Goal: Task Accomplishment & Management: Use online tool/utility

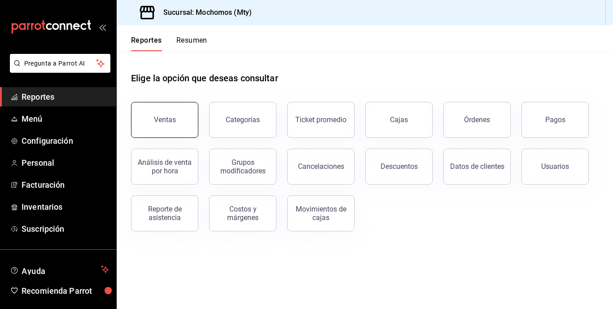
click at [140, 112] on button "Ventas" at bounding box center [164, 120] width 67 height 36
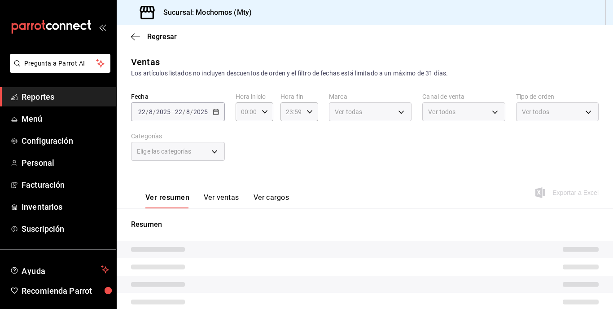
type input "05:00"
type input "05:59"
drag, startPoint x: 183, startPoint y: 118, endPoint x: 172, endPoint y: 106, distance: 16.2
click at [172, 106] on div "[DATE] [DATE] - [DATE] [DATE]" at bounding box center [178, 111] width 94 height 19
click at [221, 49] on main "Regresar Ventas Los artículos listados no incluyen descuentos de orden y el fil…" at bounding box center [365, 231] width 497 height 412
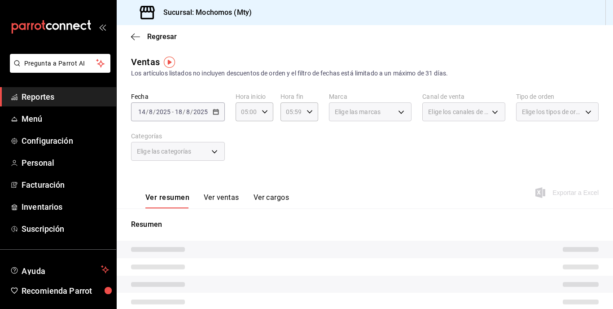
click at [179, 109] on main "Regresar Ventas Los artículos listados no incluyen descuentos de orden y el fil…" at bounding box center [365, 231] width 497 height 412
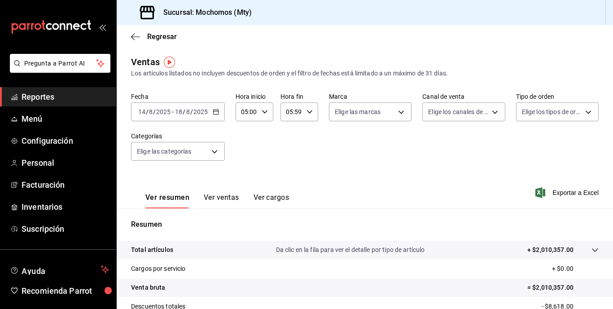
drag, startPoint x: 230, startPoint y: 46, endPoint x: 179, endPoint y: 109, distance: 81.4
click at [197, 102] on div "[DATE] [DATE] - [DATE] [DATE]" at bounding box center [178, 111] width 94 height 19
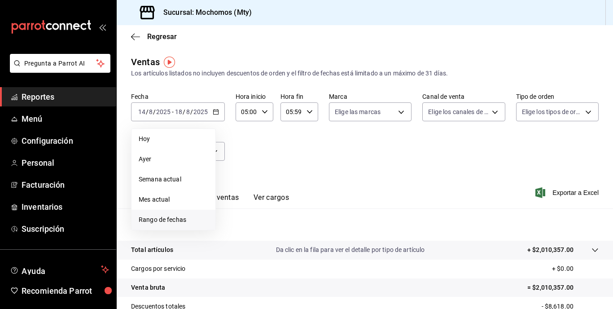
click at [183, 216] on span "Rango de fechas" at bounding box center [174, 219] width 70 height 9
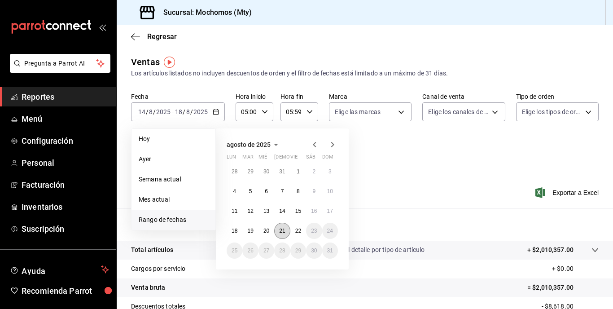
click at [285, 233] on abbr "21" at bounding box center [282, 231] width 6 height 6
click at [297, 234] on button "22" at bounding box center [299, 231] width 16 height 16
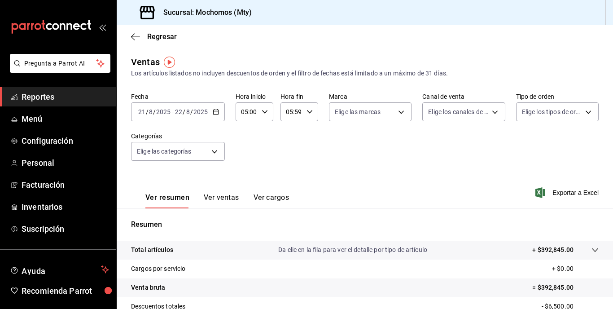
click at [443, 155] on div "Fecha [DATE] [DATE] - [DATE] [DATE] Hora inicio 05:00 Hora inicio Hora fin 05:5…" at bounding box center [365, 131] width 468 height 79
click at [563, 189] on span "Exportar a Excel" at bounding box center [568, 192] width 62 height 11
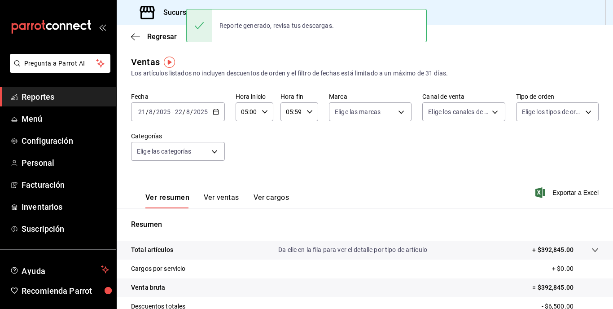
click at [158, 111] on input "2025" at bounding box center [163, 111] width 15 height 7
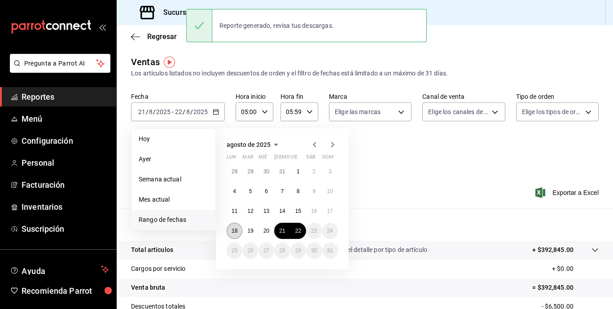
click at [235, 227] on button "18" at bounding box center [235, 231] width 16 height 16
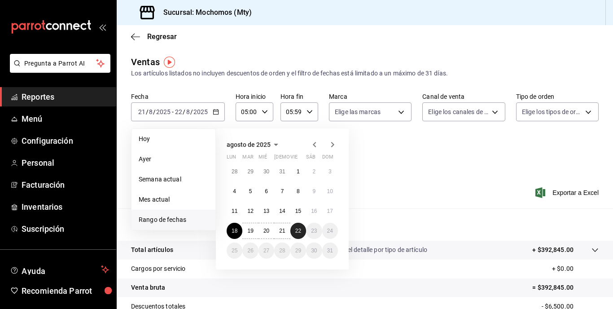
click at [299, 233] on abbr "22" at bounding box center [298, 231] width 6 height 6
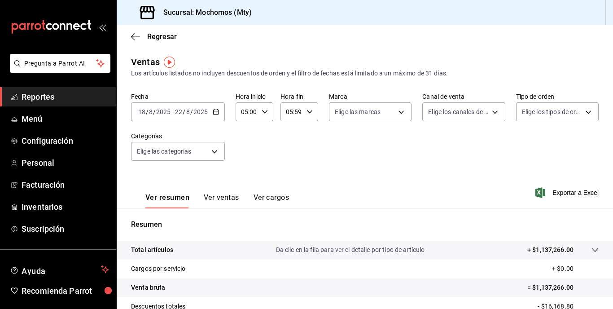
click at [537, 249] on p "+ $1,137,266.00" at bounding box center [551, 249] width 46 height 9
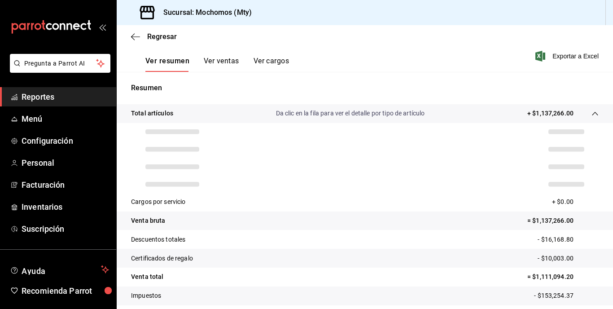
scroll to position [139, 0]
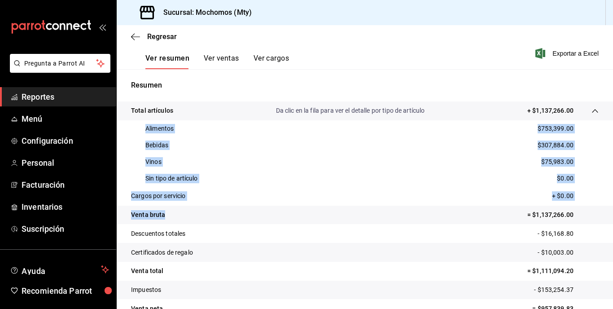
drag, startPoint x: 140, startPoint y: 128, endPoint x: 225, endPoint y: 208, distance: 116.6
click at [225, 208] on tbody "Total artículos Da clic en la fila para ver el detalle por tipo de artículo + $…" at bounding box center [365, 209] width 497 height 216
copy tbody "Alimentos $753,399.00 Bebidas $307,884.00 Vinos $75,983.00 Sin tipo de artículo…"
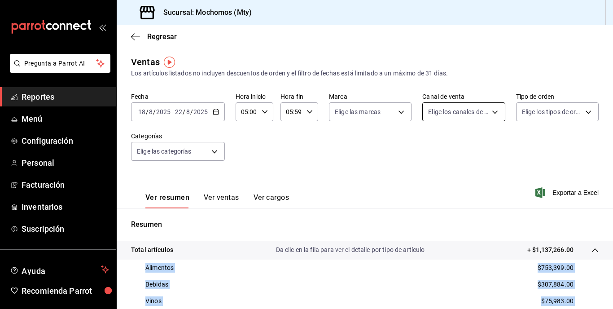
scroll to position [0, 0]
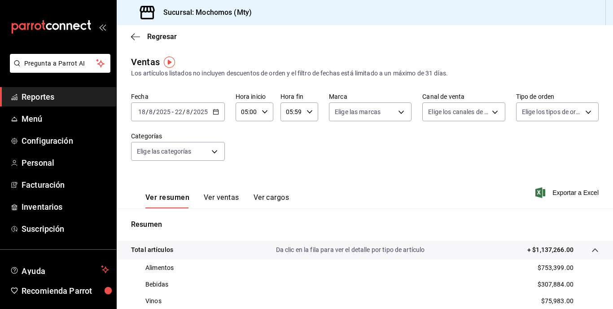
click at [205, 103] on div "[DATE] [DATE] - [DATE] [DATE]" at bounding box center [178, 111] width 94 height 19
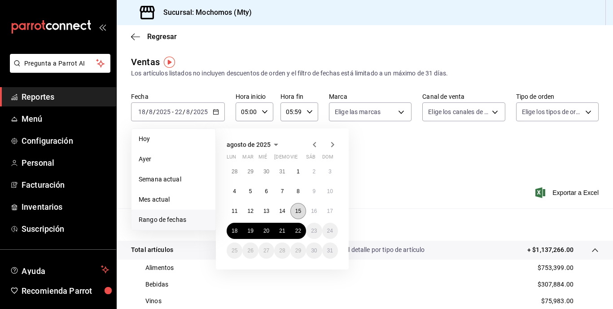
click at [298, 213] on abbr "15" at bounding box center [298, 211] width 6 height 6
click at [236, 229] on abbr "18" at bounding box center [235, 231] width 6 height 6
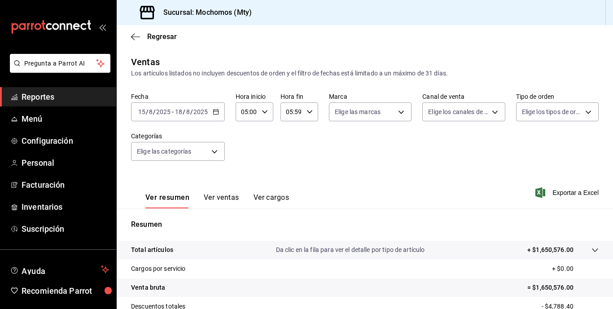
scroll to position [121, 0]
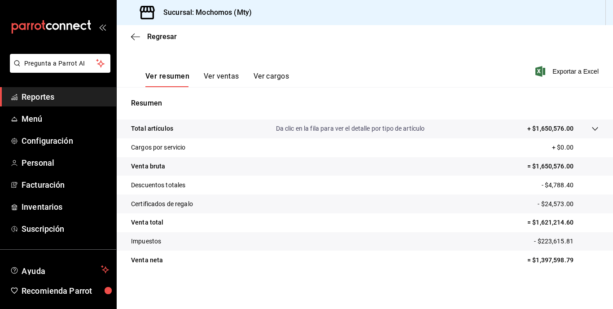
click at [543, 124] on p "+ $1,650,576.00" at bounding box center [551, 128] width 46 height 9
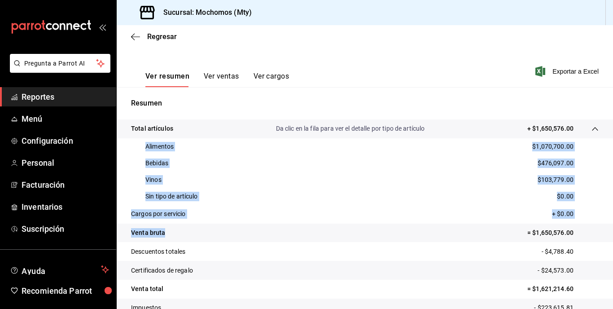
drag, startPoint x: 141, startPoint y: 146, endPoint x: 241, endPoint y: 225, distance: 127.6
click at [241, 225] on tbody "Total artículos Da clic en la fila para ver el detalle por tipo de artículo + $…" at bounding box center [365, 227] width 497 height 216
copy tbody "Alimentos $1,070,700.00 Bebidas $476,097.00 Vinos $103,779.00 Sin tipo de artíc…"
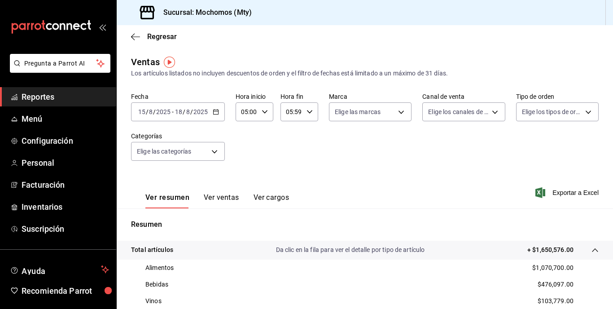
click at [211, 118] on div "[DATE] [DATE] - [DATE] [DATE]" at bounding box center [178, 111] width 94 height 19
click at [204, 101] on div "Fecha [DATE] [DATE] - [DATE] [DATE]" at bounding box center [178, 106] width 94 height 29
click at [187, 109] on input "8" at bounding box center [188, 111] width 4 height 7
drag, startPoint x: 225, startPoint y: 118, endPoint x: 219, endPoint y: 113, distance: 7.7
click at [219, 113] on div "Fecha [DATE] [DATE] - [DATE] [DATE] Hora inicio 05:00 Hora inicio Hora fin 05:5…" at bounding box center [365, 131] width 468 height 79
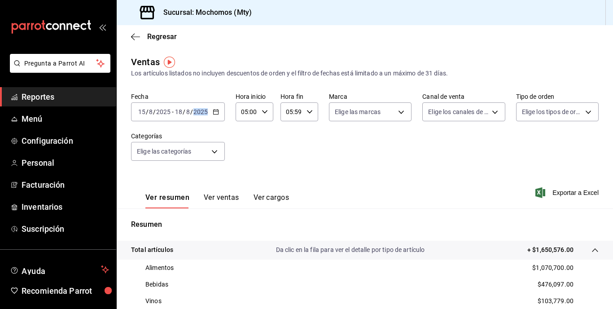
click at [219, 113] on div "[DATE] [DATE] - [DATE] [DATE]" at bounding box center [178, 111] width 94 height 19
click at [244, 53] on main "Regresar Ventas Los artículos listados no incluyen descuentos de orden y el fil…" at bounding box center [365, 260] width 497 height 471
click at [214, 108] on div "[DATE] [DATE] - [DATE] [DATE]" at bounding box center [178, 111] width 94 height 19
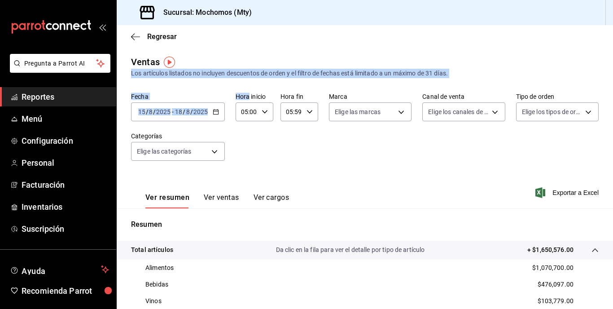
drag, startPoint x: 214, startPoint y: 108, endPoint x: 248, endPoint y: 55, distance: 63.4
click at [248, 55] on main "Regresar Ventas Los artículos listados no incluyen descuentos de orden y el fil…" at bounding box center [365, 260] width 497 height 471
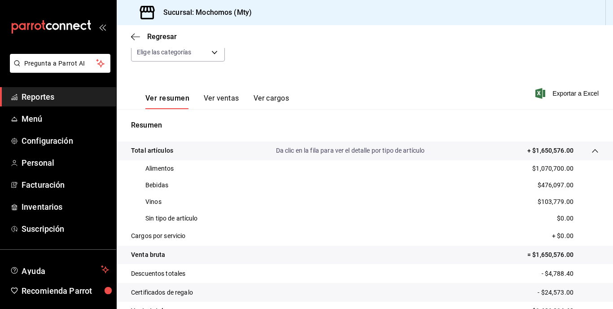
scroll to position [13, 0]
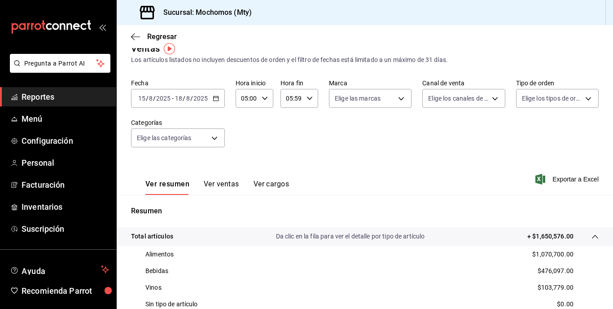
click at [184, 112] on div "Fecha [DATE] [DATE] - [DATE] [DATE] Hora inicio 05:00 Hora inicio Hora fin 05:5…" at bounding box center [365, 118] width 468 height 79
click at [213, 101] on div "[DATE] [DATE] - [DATE] [DATE]" at bounding box center [178, 98] width 94 height 19
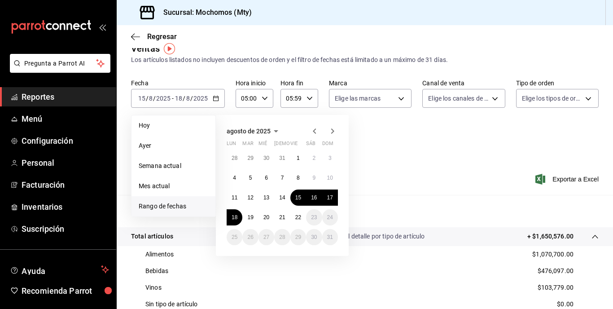
click at [161, 206] on span "Rango de fechas" at bounding box center [174, 206] width 70 height 9
click at [296, 176] on button "8" at bounding box center [299, 178] width 16 height 16
click at [236, 197] on abbr "11" at bounding box center [235, 197] width 6 height 6
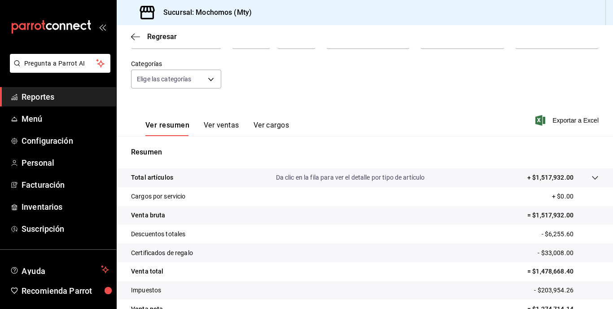
scroll to position [74, 0]
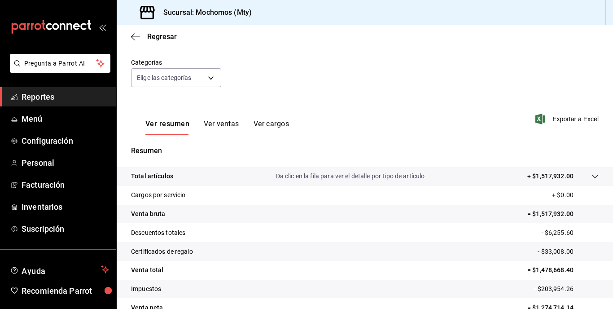
drag, startPoint x: 537, startPoint y: 163, endPoint x: 528, endPoint y: 172, distance: 12.7
click at [528, 172] on div "Resumen Total artículos Da clic en la fila para ver el detalle por tipo de artí…" at bounding box center [365, 236] width 497 height 182
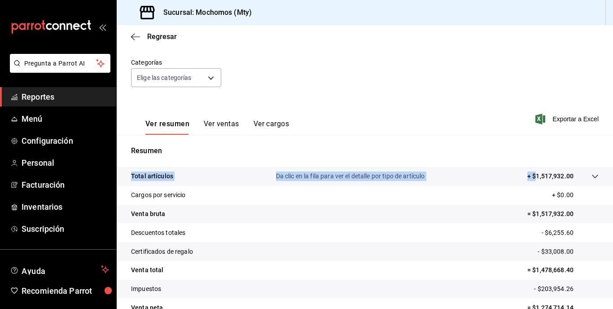
click at [528, 172] on p "+ $1,517,932.00" at bounding box center [551, 176] width 46 height 9
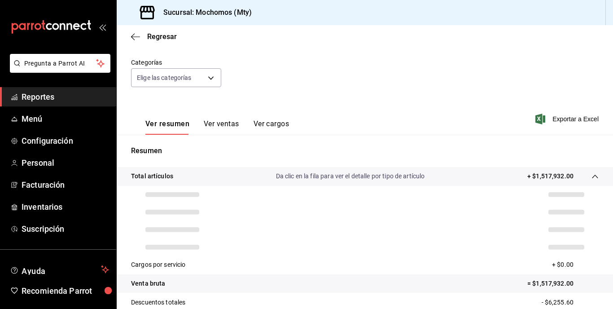
scroll to position [145, 0]
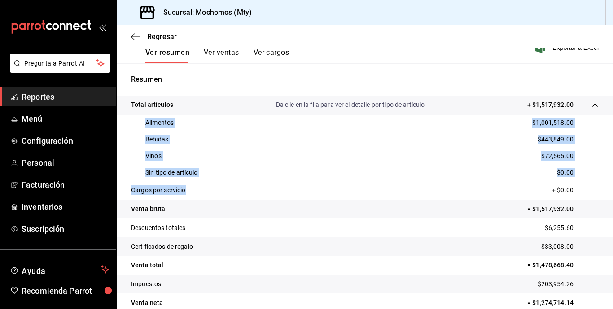
drag, startPoint x: 141, startPoint y: 117, endPoint x: 242, endPoint y: 194, distance: 127.2
click at [242, 194] on tbody "Total artículos Da clic en la fila para ver el detalle por tipo de artículo + $…" at bounding box center [365, 204] width 497 height 216
copy tbody "Alimentos $1,001,518.00 Bebidas $443,849.00 Vinos $72,565.00 Sin tipo de artícu…"
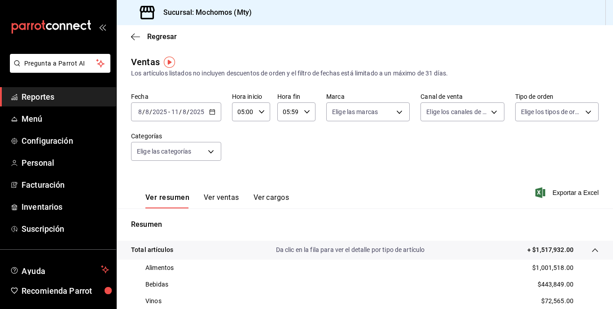
click at [169, 117] on div "[DATE] [DATE] - [DATE] [DATE]" at bounding box center [176, 111] width 90 height 19
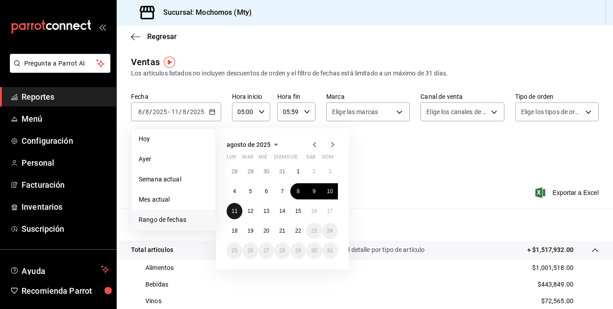
click at [234, 212] on abbr "11" at bounding box center [235, 211] width 6 height 6
click at [234, 230] on abbr "18" at bounding box center [235, 231] width 6 height 6
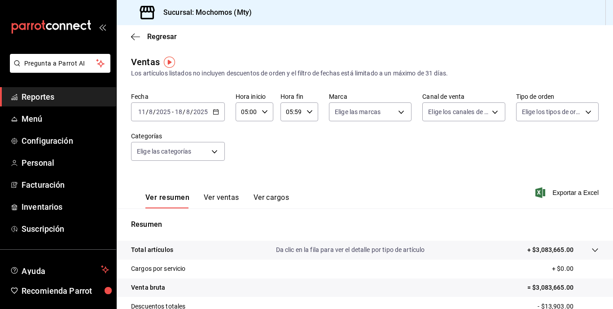
click at [546, 242] on tr "Total artículos Da clic en la fila para ver el detalle por tipo de artículo + $…" at bounding box center [365, 250] width 497 height 19
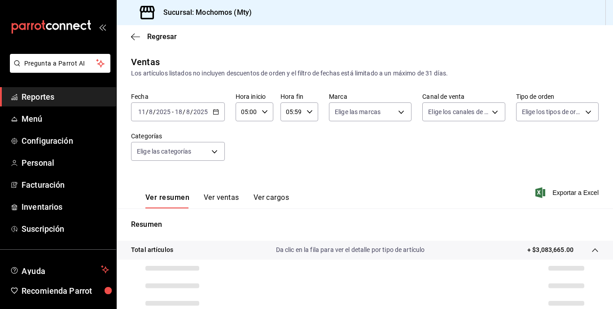
scroll to position [95, 0]
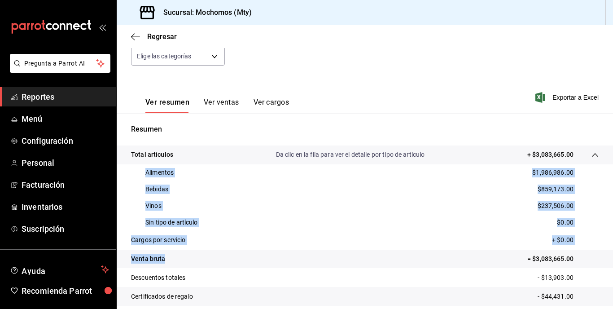
drag, startPoint x: 142, startPoint y: 168, endPoint x: 226, endPoint y: 261, distance: 125.3
click at [226, 261] on tbody "Total artículos Da clic en la fila para ver el detalle por tipo de artículo + $…" at bounding box center [365, 253] width 497 height 216
copy tbody "Alimentos $1,986,986.00 Bebidas $859,173.00 Vinos $237,506.00 Sin tipo de artíc…"
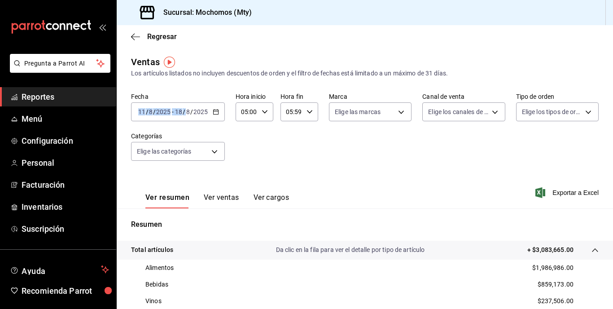
drag, startPoint x: 189, startPoint y: 101, endPoint x: 172, endPoint y: 114, distance: 22.0
click at [172, 114] on div "Fecha [DATE] [DATE] - [DATE] [DATE]" at bounding box center [178, 106] width 94 height 29
click at [172, 114] on span "-" at bounding box center [173, 111] width 2 height 7
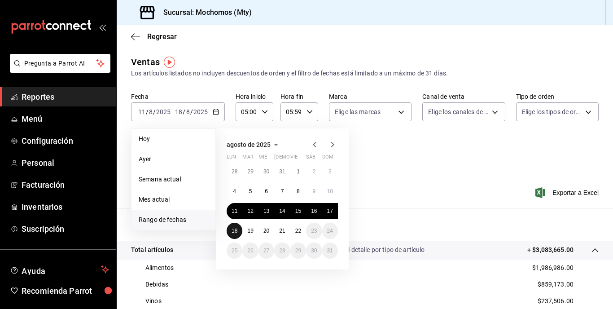
click at [236, 225] on button "18" at bounding box center [235, 231] width 16 height 16
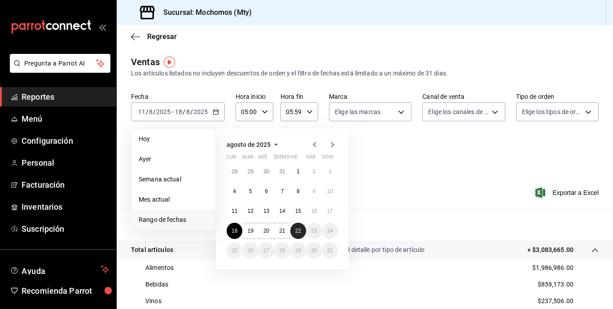
click at [301, 229] on abbr "22" at bounding box center [298, 231] width 6 height 6
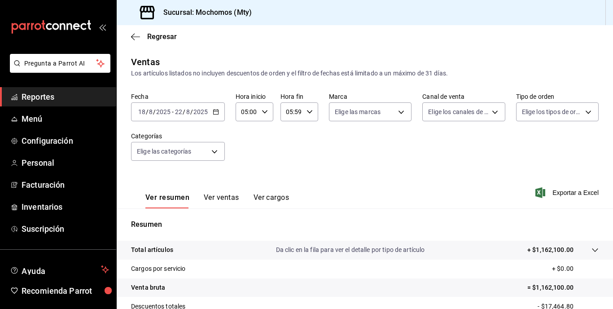
scroll to position [72, 0]
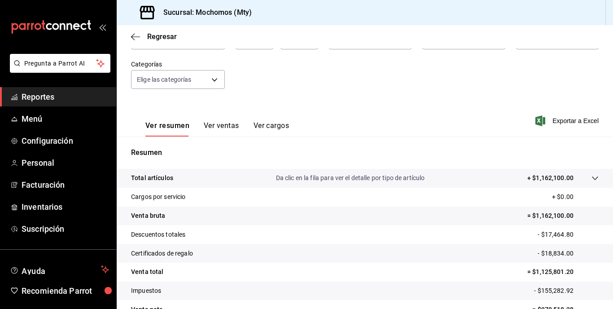
click at [473, 170] on tr "Total artículos Da clic en la fila para ver el detalle por tipo de artículo + $…" at bounding box center [365, 178] width 497 height 19
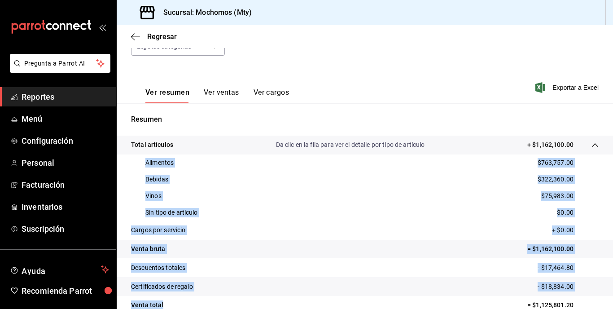
scroll to position [142, 0]
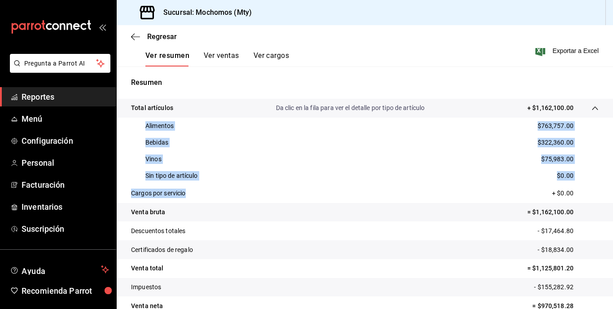
drag, startPoint x: 142, startPoint y: 197, endPoint x: 260, endPoint y: 201, distance: 118.2
click at [260, 201] on tbody "Total artículos Da clic en la fila para ver el detalle por tipo de artículo + $…" at bounding box center [365, 207] width 497 height 216
copy tbody "Alimentos $763,757.00 Bebidas $322,360.00 Vinos $75,983.00 Sin tipo de artículo…"
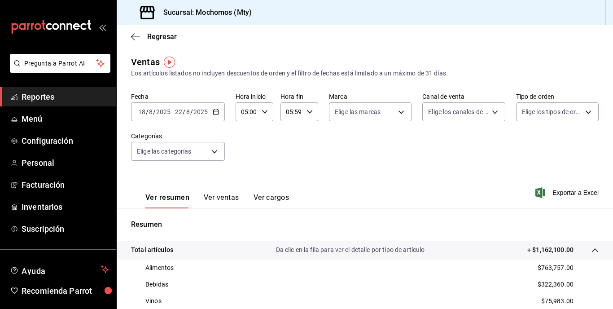
click at [402, 198] on div "Ver resumen Ver ventas Ver cargos Exportar a Excel" at bounding box center [365, 190] width 497 height 37
click at [199, 109] on input "2025" at bounding box center [200, 111] width 15 height 7
click at [203, 111] on input "2025" at bounding box center [200, 111] width 15 height 7
click at [207, 105] on div "[DATE] [DATE] - [DATE] [DATE]" at bounding box center [178, 111] width 94 height 19
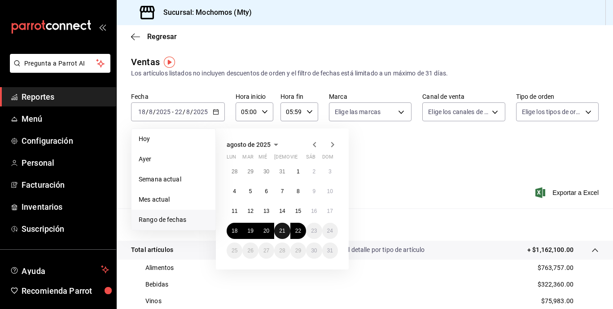
click at [284, 229] on abbr "21" at bounding box center [282, 231] width 6 height 6
click at [283, 229] on abbr "21" at bounding box center [282, 231] width 6 height 6
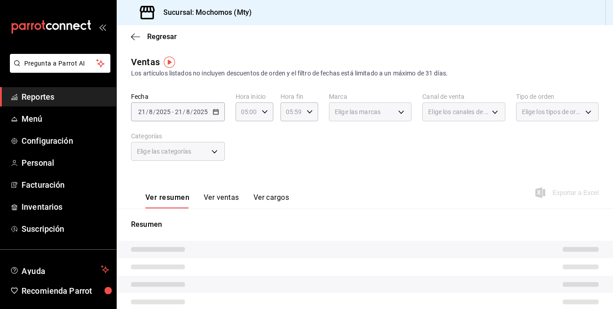
click at [283, 229] on p "Resumen" at bounding box center [365, 224] width 468 height 11
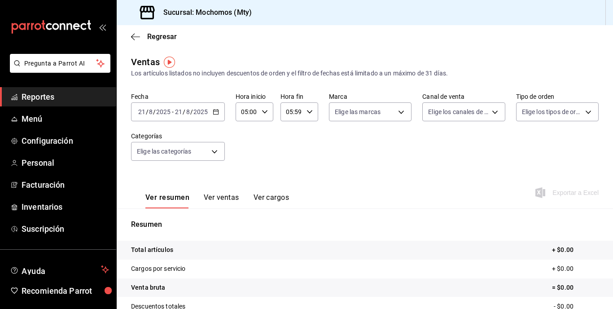
drag, startPoint x: 297, startPoint y: 229, endPoint x: 274, endPoint y: 227, distance: 23.0
click at [274, 227] on p "Resumen" at bounding box center [365, 224] width 468 height 11
click at [199, 106] on div "[DATE] [DATE] - [DATE] [DATE]" at bounding box center [178, 111] width 94 height 19
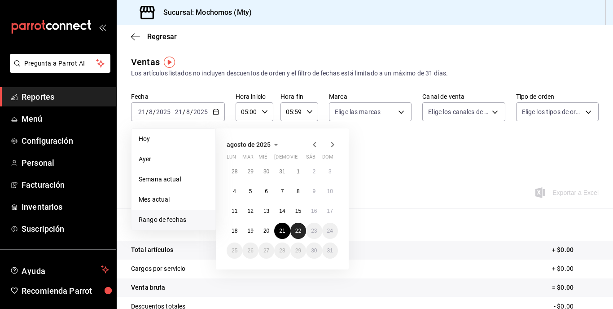
click at [293, 229] on button "22" at bounding box center [299, 231] width 16 height 16
click at [286, 232] on button "21" at bounding box center [282, 231] width 16 height 16
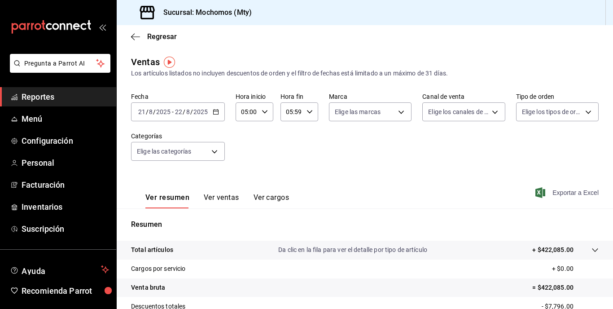
click at [559, 194] on span "Exportar a Excel" at bounding box center [568, 192] width 62 height 11
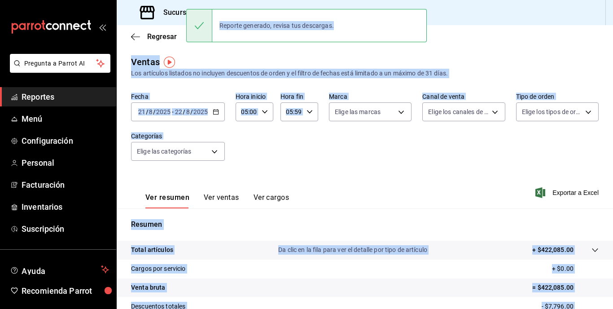
drag, startPoint x: 489, startPoint y: 24, endPoint x: 388, endPoint y: 36, distance: 101.8
click at [388, 36] on div "Pregunta a Parrot AI Reportes Menú Configuración Personal Facturación Inventari…" at bounding box center [306, 154] width 613 height 309
